Goal: Task Accomplishment & Management: Manage account settings

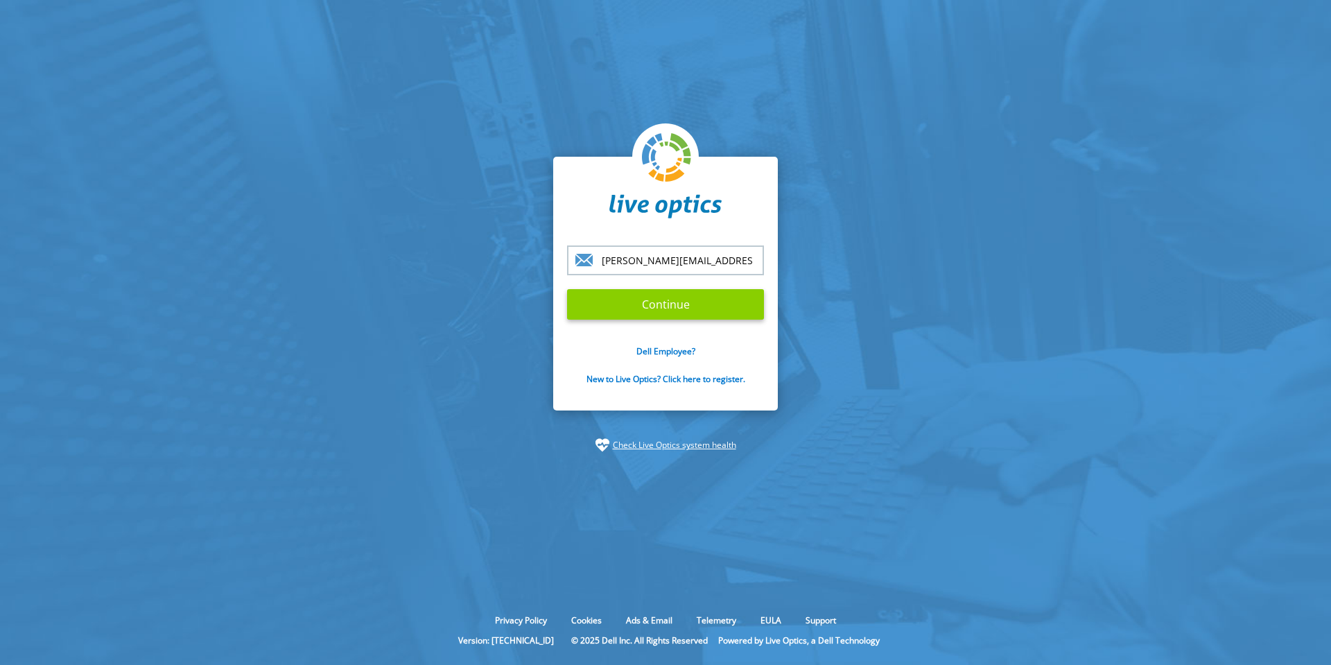
click at [643, 310] on input "Continue" at bounding box center [665, 304] width 197 height 31
click at [645, 303] on input "Continue" at bounding box center [665, 304] width 197 height 31
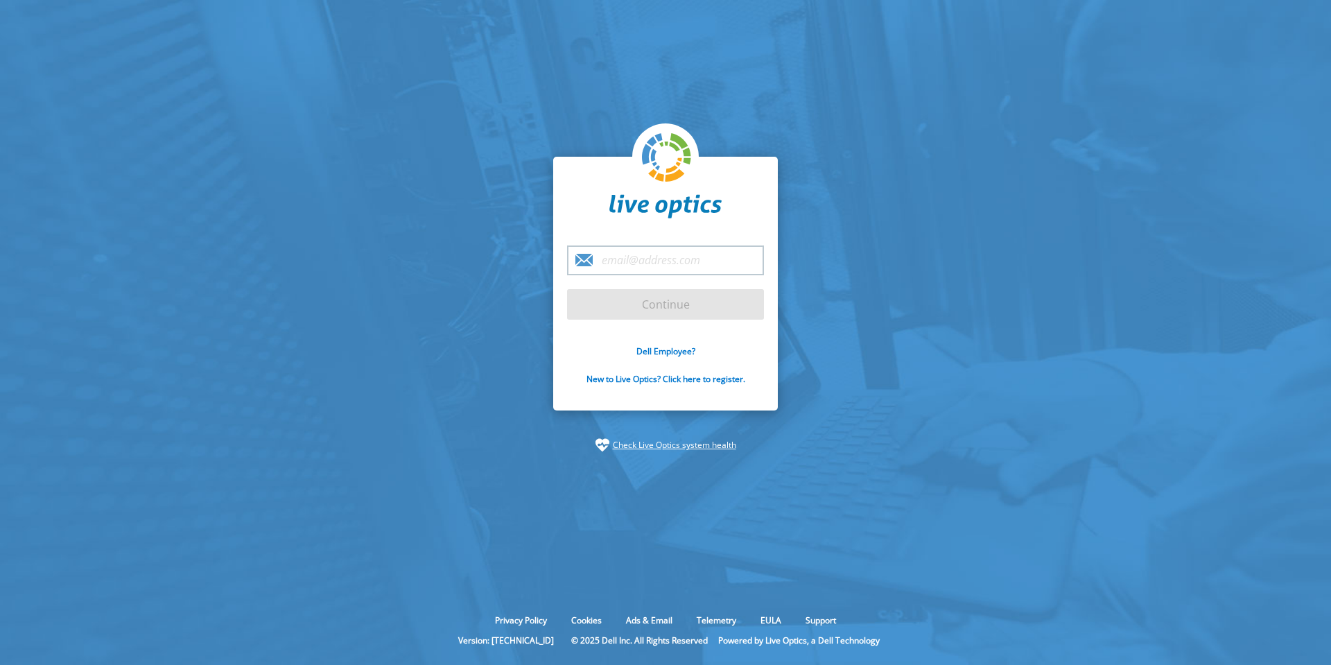
type input "[PERSON_NAME][EMAIL_ADDRESS][PERSON_NAME][DOMAIN_NAME]"
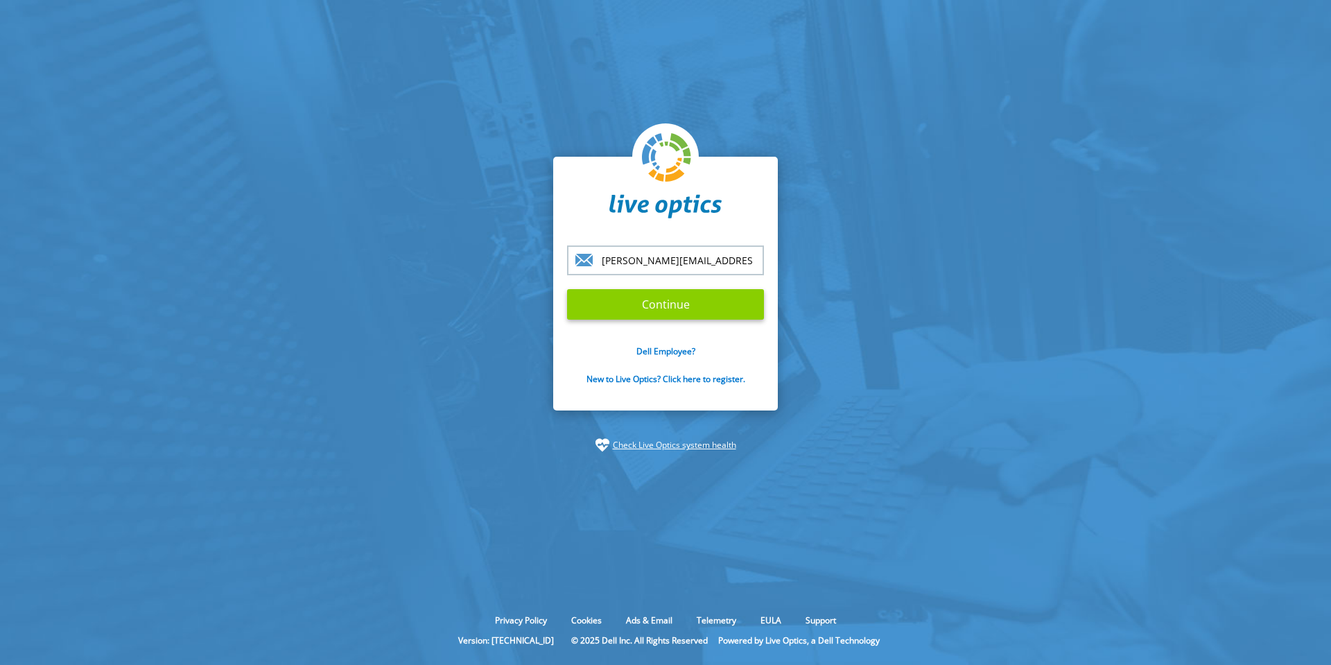
click at [636, 304] on input "Continue" at bounding box center [665, 304] width 197 height 31
click at [710, 306] on input "Continue" at bounding box center [665, 304] width 197 height 31
